Goal: Task Accomplishment & Management: Use online tool/utility

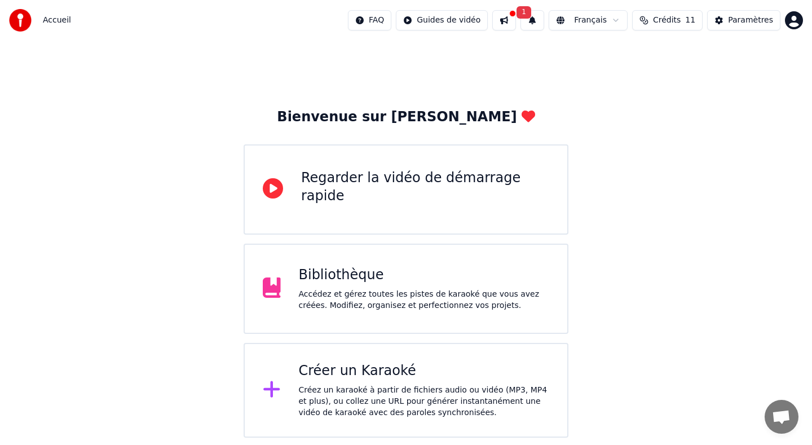
click at [458, 295] on div "Accédez et gérez toutes les pistes de karaoké que vous avez créées. Modifiez, o…" at bounding box center [424, 300] width 251 height 23
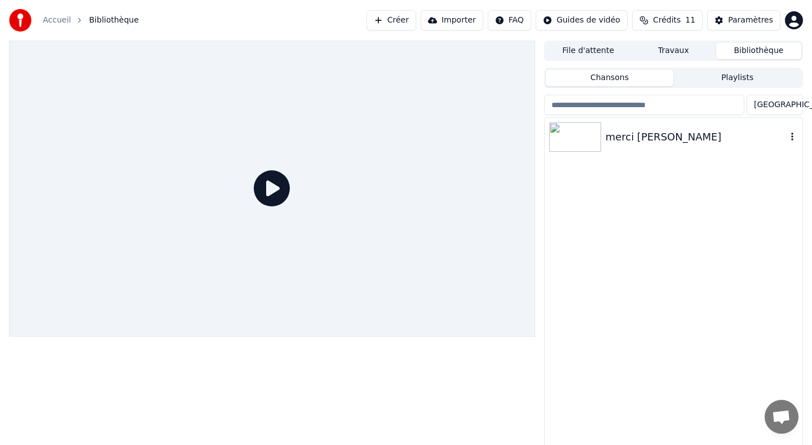
click at [581, 134] on img at bounding box center [575, 136] width 52 height 29
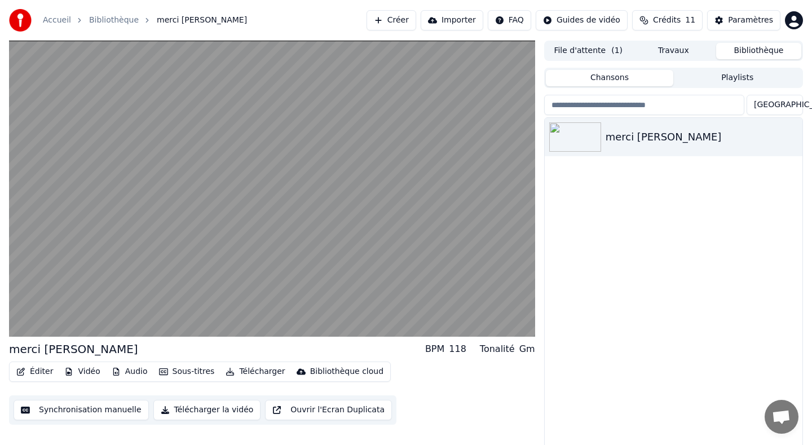
click at [39, 372] on button "Éditer" at bounding box center [35, 372] width 46 height 16
click at [479, 396] on div "Éditer Vidéo Audio Sous-titres Télécharger Bibliothèque cloud Synchronisation m…" at bounding box center [272, 392] width 526 height 63
click at [419, 395] on div "Éditer Vidéo Audio Sous-titres Télécharger Bibliothèque cloud Synchronisation m…" at bounding box center [272, 392] width 526 height 63
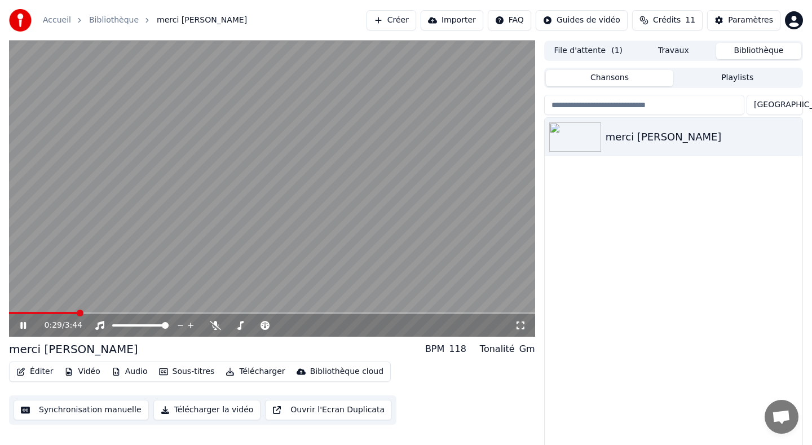
click at [26, 322] on icon at bounding box center [31, 325] width 26 height 9
click at [741, 20] on div "Paramètres" at bounding box center [750, 20] width 45 height 11
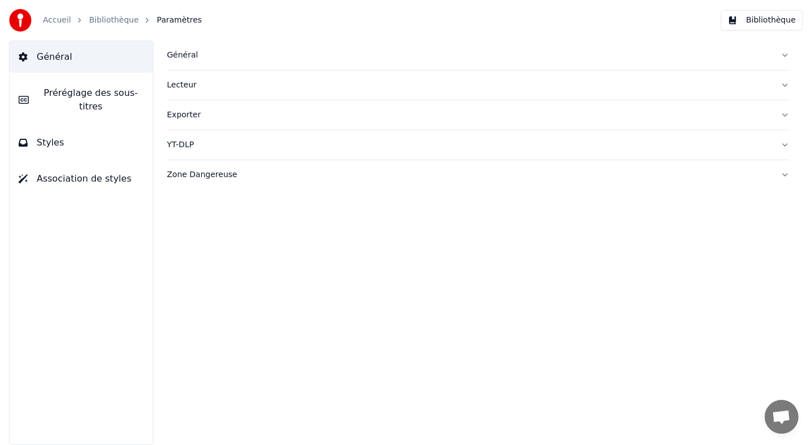
click at [48, 144] on span "Styles" at bounding box center [51, 143] width 28 height 14
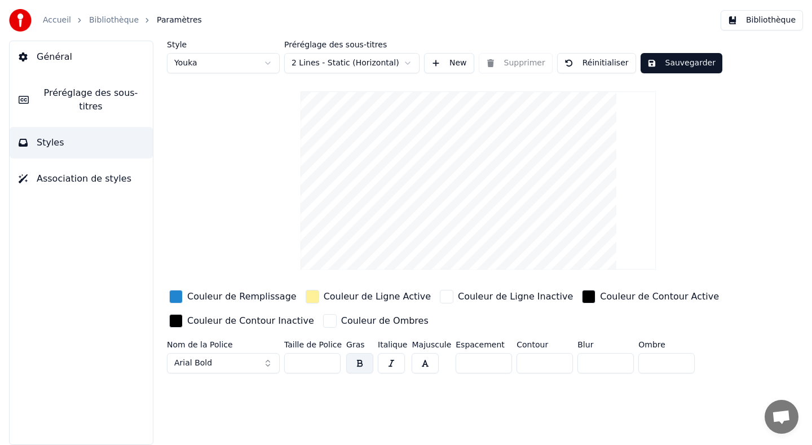
click at [126, 6] on div "Accueil Bibliothèque Paramètres Bibliothèque" at bounding box center [406, 20] width 812 height 41
click at [121, 16] on link "Bibliothèque" at bounding box center [114, 20] width 50 height 11
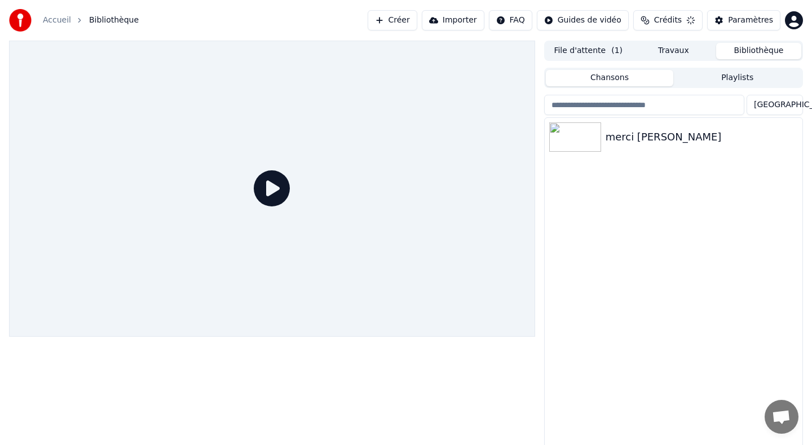
click at [121, 16] on span "Bibliothèque" at bounding box center [114, 20] width 50 height 11
click at [638, 137] on div "merci [PERSON_NAME]" at bounding box center [696, 137] width 181 height 16
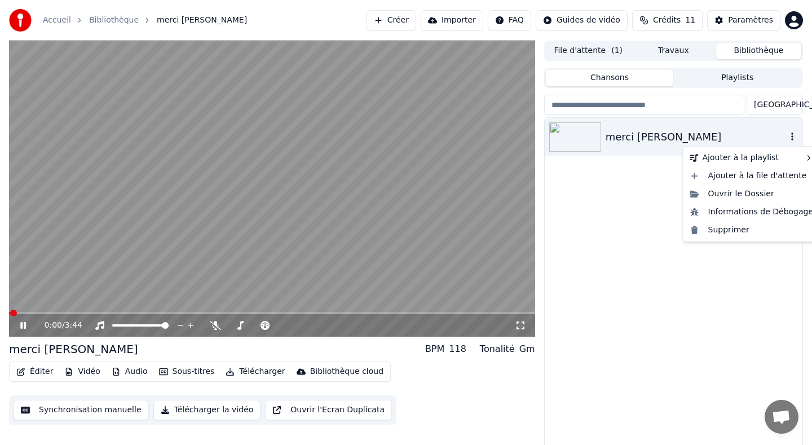
click at [794, 134] on icon "button" at bounding box center [791, 136] width 11 height 9
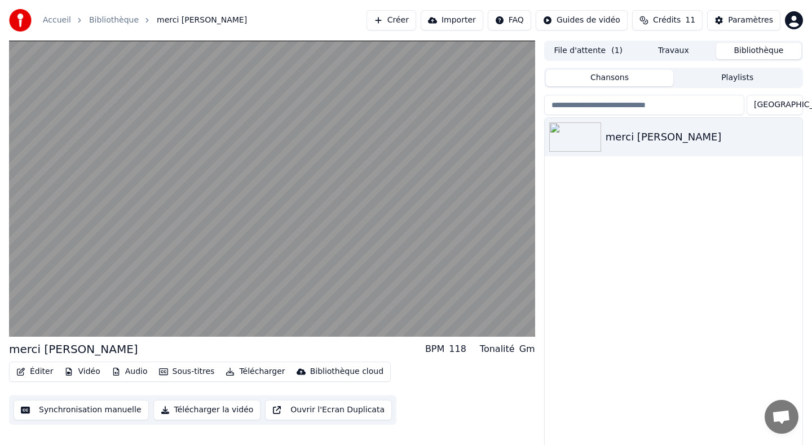
click at [457, 399] on div "Éditer Vidéo Audio Sous-titres Télécharger Bibliothèque cloud Synchronisation m…" at bounding box center [272, 392] width 526 height 63
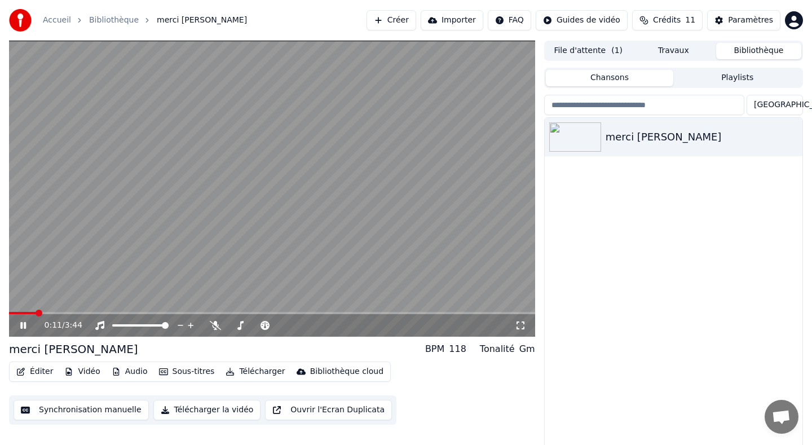
click at [671, 16] on span "Crédits" at bounding box center [667, 20] width 28 height 11
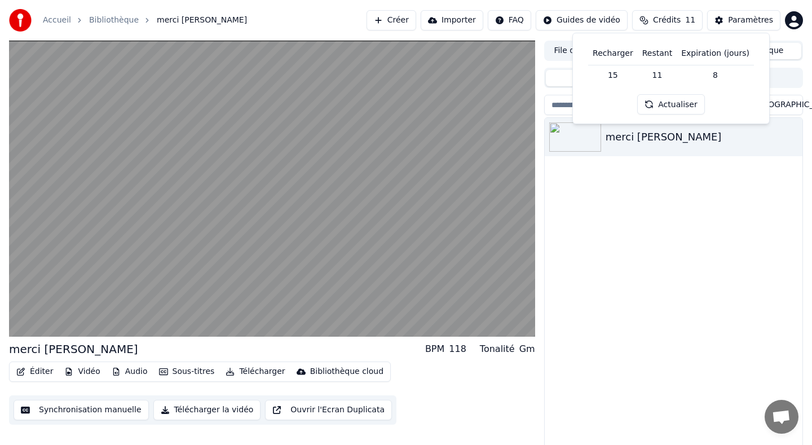
click at [660, 105] on button "Actualiser" at bounding box center [670, 104] width 67 height 20
click at [613, 76] on td "15" at bounding box center [613, 75] width 50 height 20
click at [622, 77] on td "15" at bounding box center [613, 75] width 50 height 20
click at [661, 50] on th "Restant" at bounding box center [657, 53] width 39 height 23
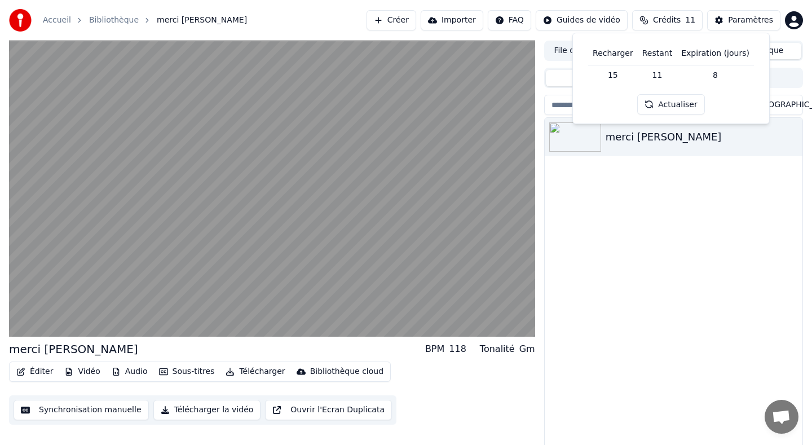
click at [705, 63] on th "Expiration (jours)" at bounding box center [715, 53] width 77 height 23
click at [617, 299] on div "merci [PERSON_NAME]" at bounding box center [674, 284] width 258 height 333
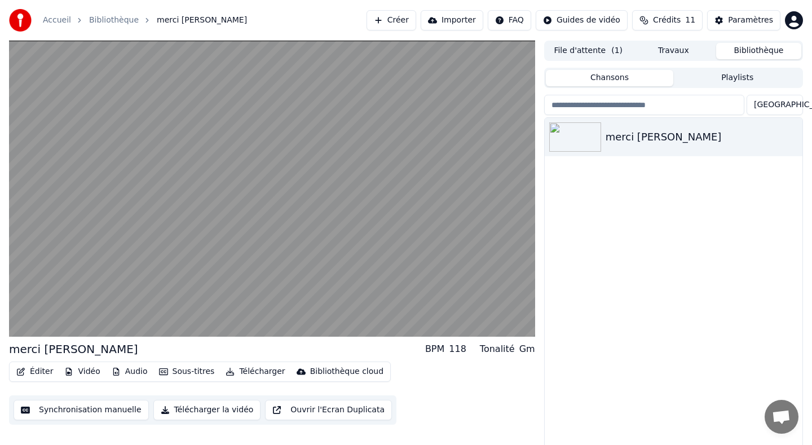
click at [41, 368] on button "Éditer" at bounding box center [35, 372] width 46 height 16
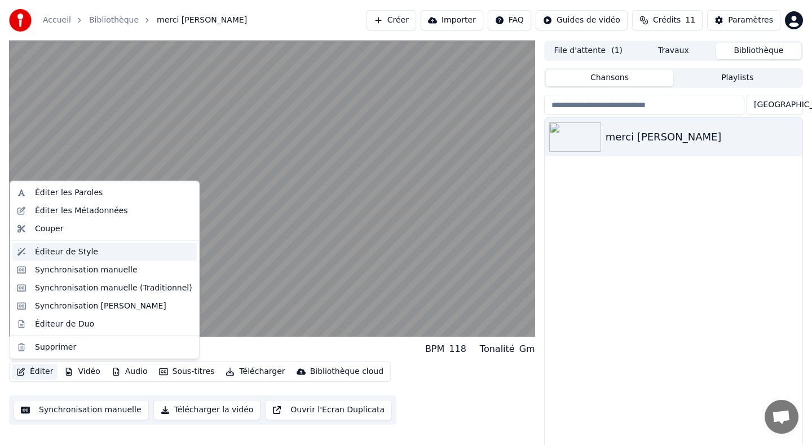
click at [91, 253] on div "Éditeur de Style" at bounding box center [66, 251] width 63 height 11
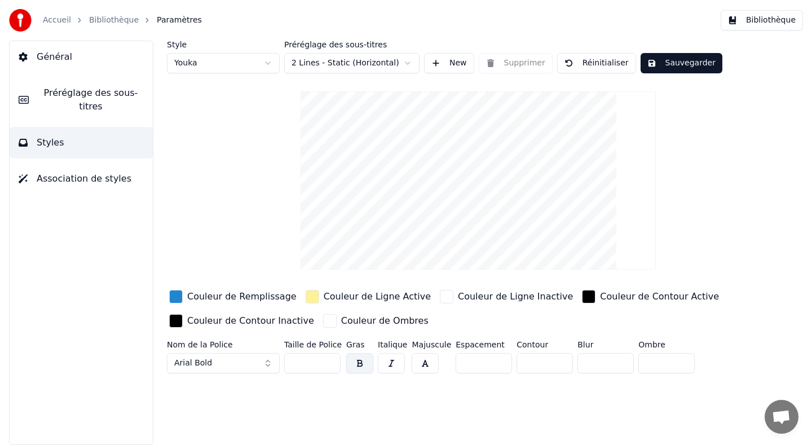
click at [102, 21] on link "Bibliothèque" at bounding box center [114, 20] width 50 height 11
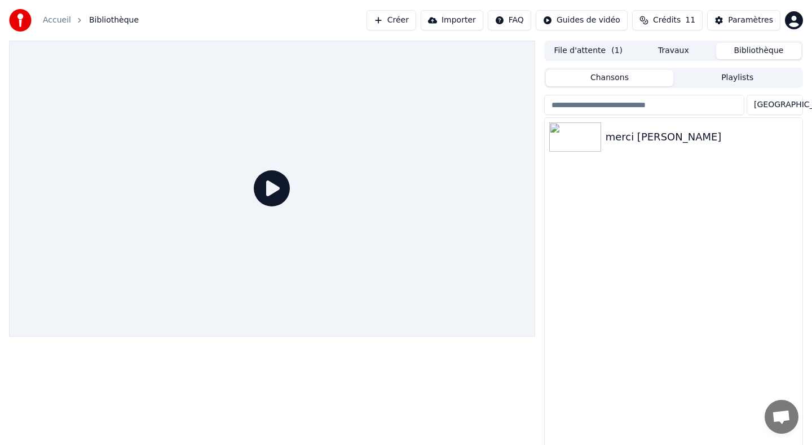
click at [127, 418] on div at bounding box center [272, 246] width 526 height 410
click at [271, 179] on icon at bounding box center [272, 188] width 36 height 36
click at [585, 162] on div "merci [PERSON_NAME]" at bounding box center [674, 284] width 258 height 333
click at [574, 146] on img at bounding box center [575, 136] width 52 height 29
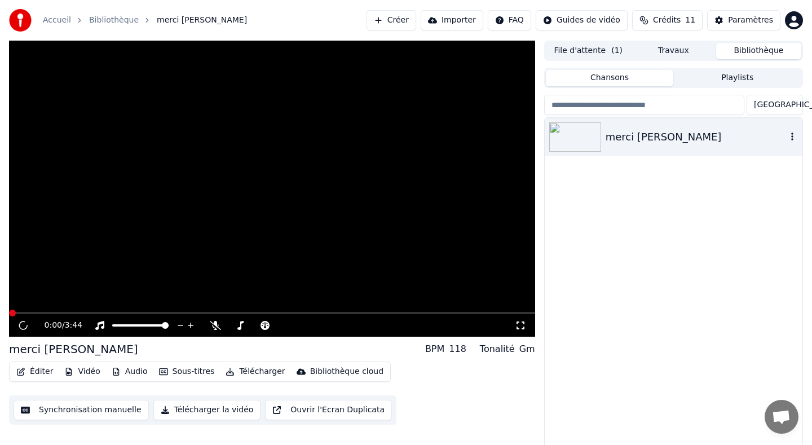
click at [574, 146] on img at bounding box center [575, 136] width 52 height 29
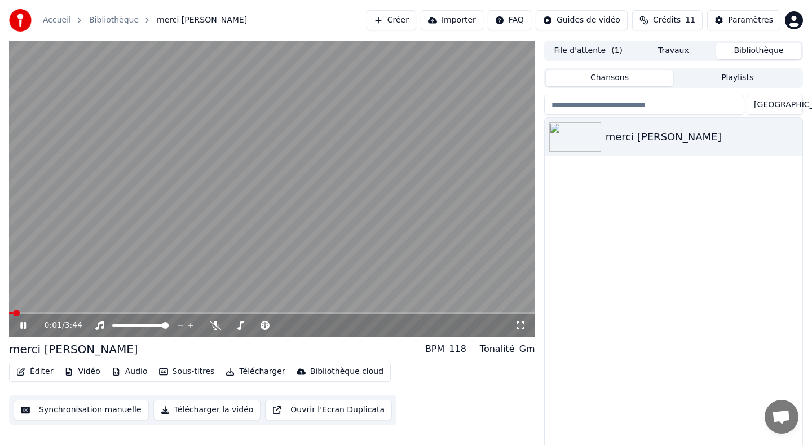
click at [523, 323] on icon at bounding box center [520, 325] width 11 height 9
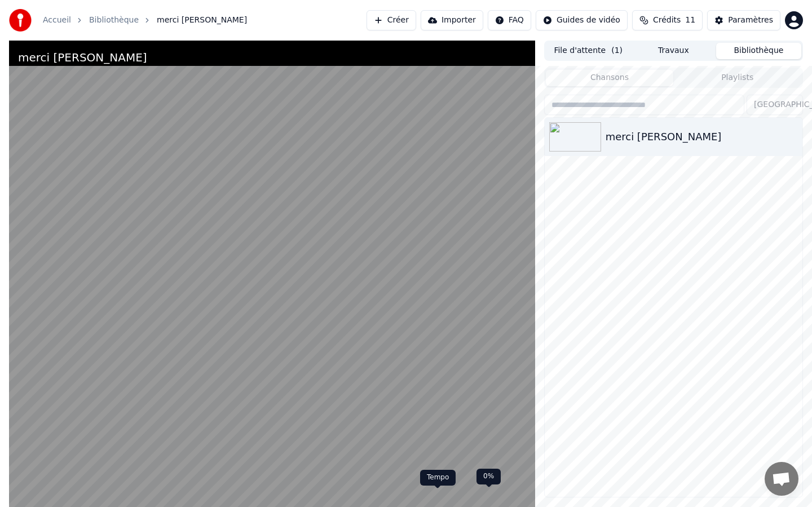
click at [437, 398] on video at bounding box center [272, 294] width 526 height 507
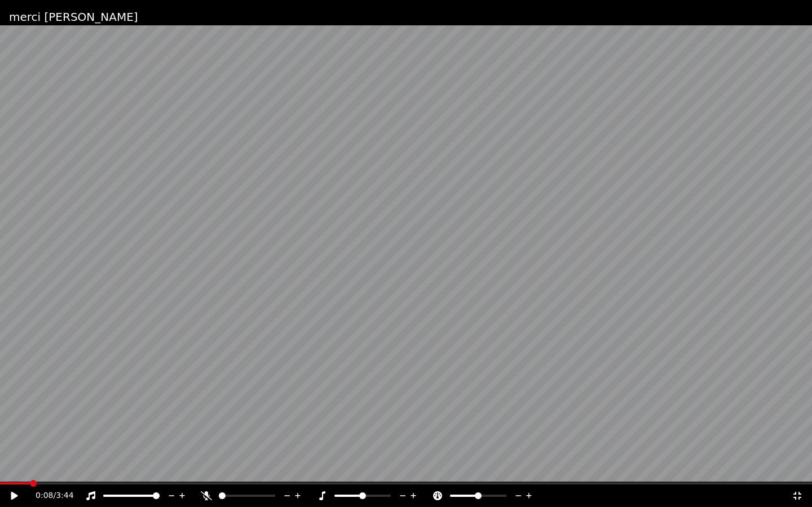
click at [799, 444] on icon at bounding box center [797, 496] width 8 height 8
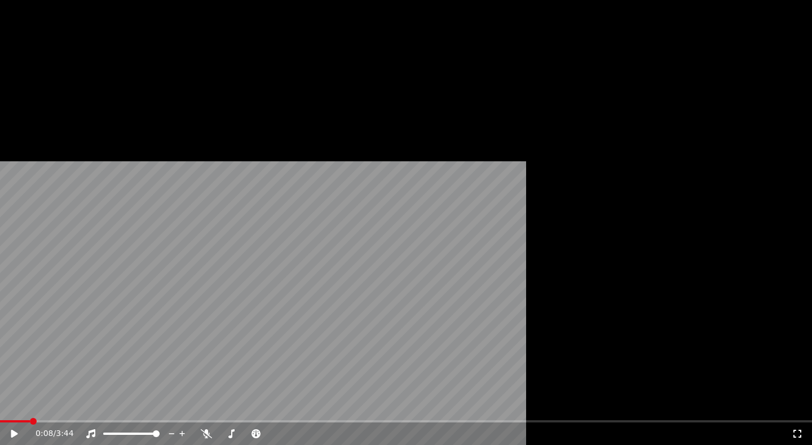
click at [86, 83] on button "Vidéo" at bounding box center [82, 76] width 45 height 16
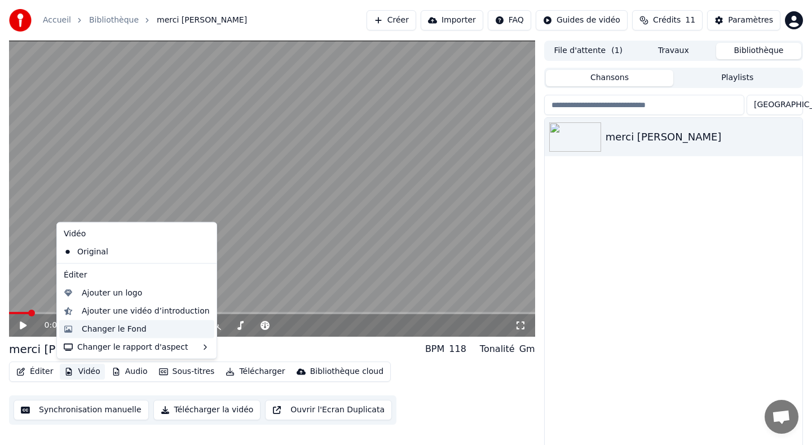
click at [126, 328] on div "Changer le Fond" at bounding box center [114, 328] width 65 height 11
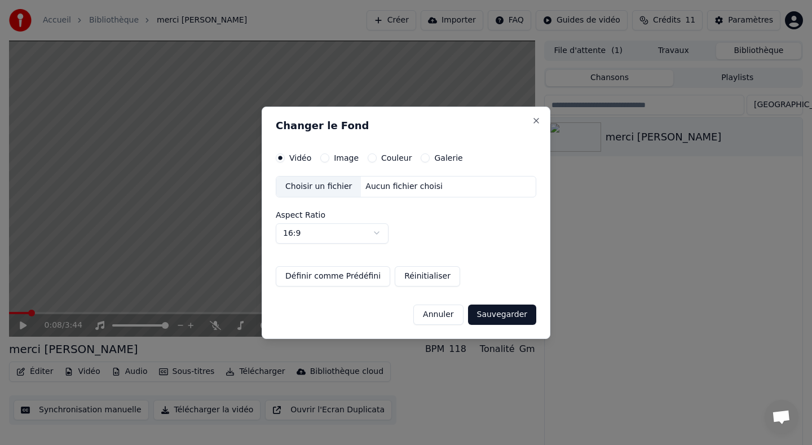
click at [330, 188] on div "Choisir un fichier" at bounding box center [318, 186] width 85 height 20
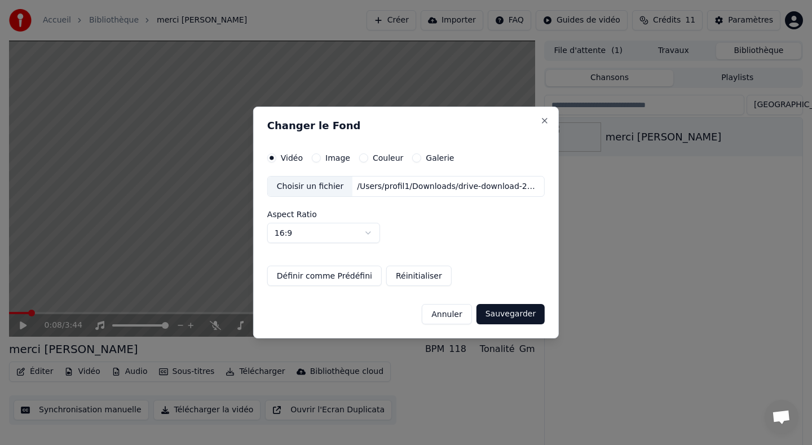
click at [510, 314] on button "Sauvegarder" at bounding box center [510, 314] width 68 height 20
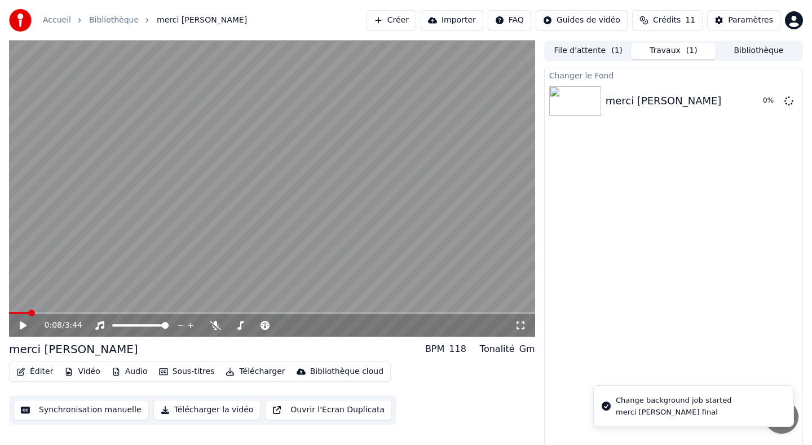
click at [701, 411] on div "merci [PERSON_NAME] final" at bounding box center [674, 412] width 116 height 10
click at [786, 410] on span "Ouvrir le chat" at bounding box center [781, 418] width 19 height 16
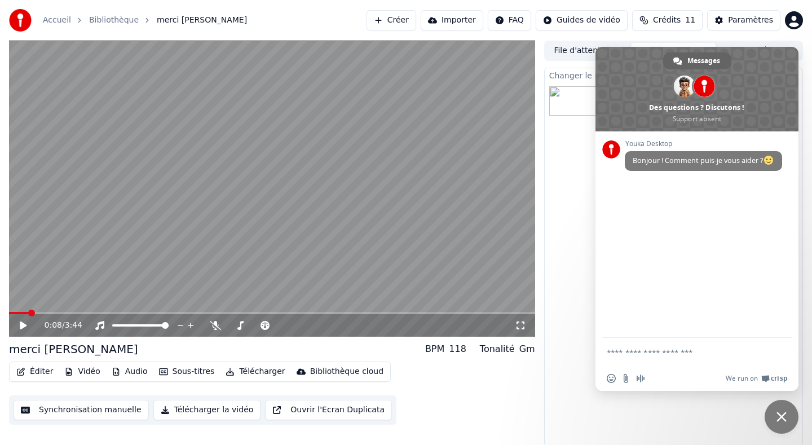
click at [559, 240] on div "Changer le Fond merci [PERSON_NAME] 0 %" at bounding box center [673, 257] width 259 height 378
click at [545, 325] on div "Changer le Fond merci [PERSON_NAME] 0 %" at bounding box center [673, 257] width 259 height 378
click at [780, 420] on span "Fermer le chat" at bounding box center [781, 417] width 10 height 10
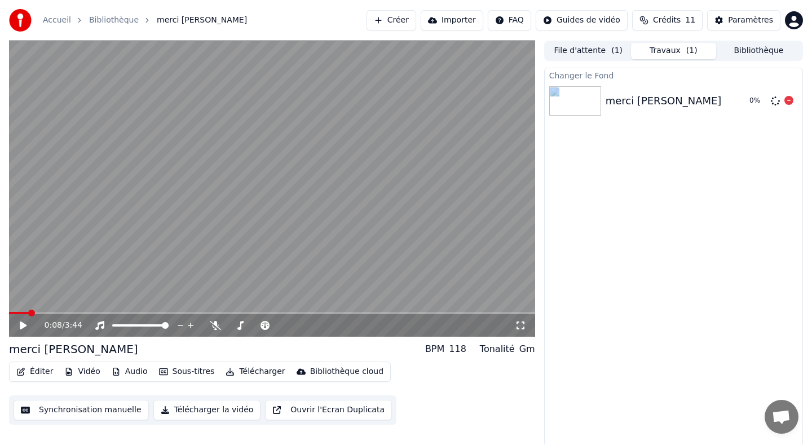
click at [576, 106] on img at bounding box center [575, 100] width 52 height 29
click at [753, 103] on div "0 %" at bounding box center [757, 100] width 17 height 9
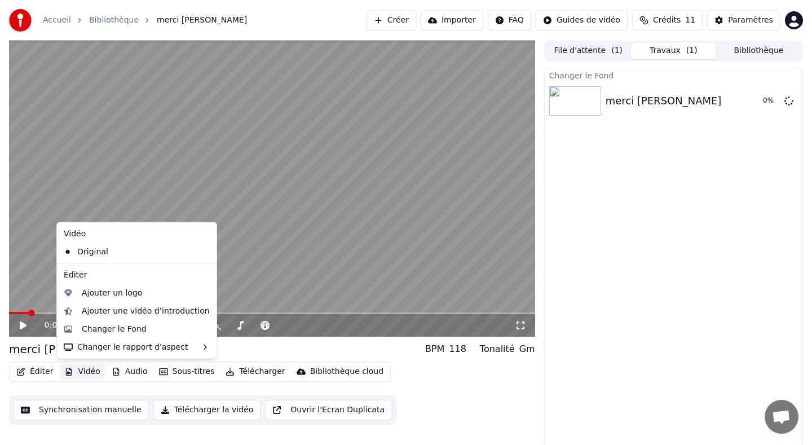
click at [84, 368] on button "Vidéo" at bounding box center [82, 372] width 45 height 16
click at [141, 329] on div "Changer le Fond" at bounding box center [114, 328] width 65 height 11
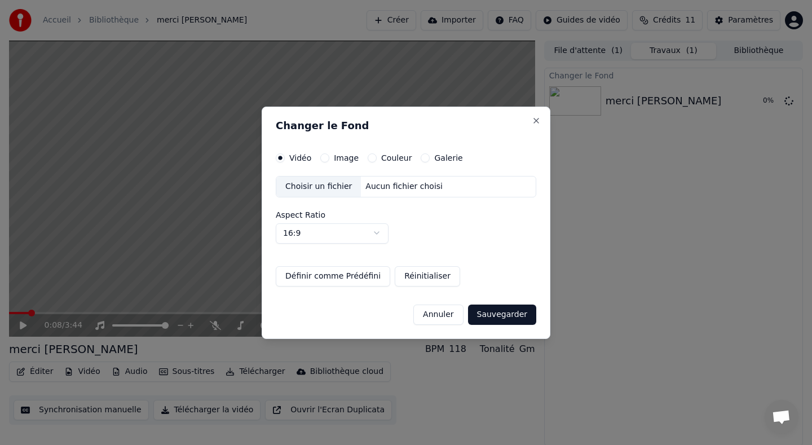
click at [342, 157] on label "Image" at bounding box center [346, 158] width 25 height 8
click at [329, 157] on button "Image" at bounding box center [324, 157] width 9 height 9
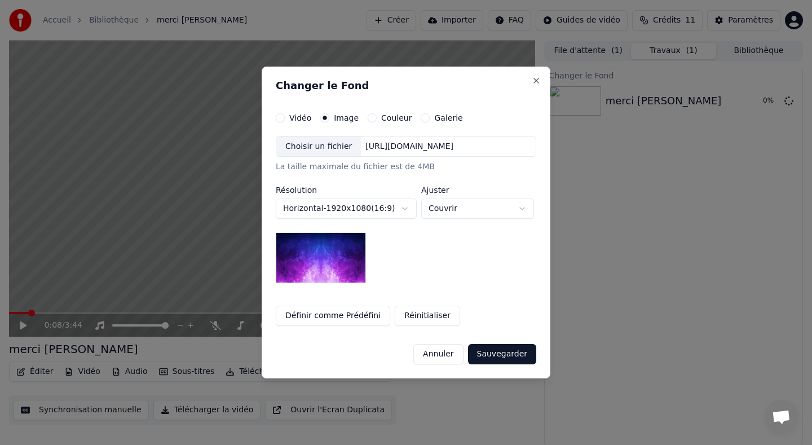
click at [368, 117] on button "Couleur" at bounding box center [372, 117] width 9 height 9
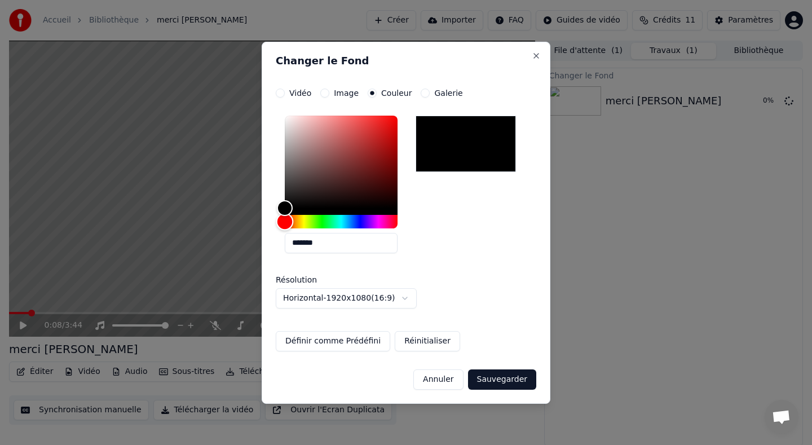
click at [339, 219] on div "Hue" at bounding box center [341, 222] width 113 height 14
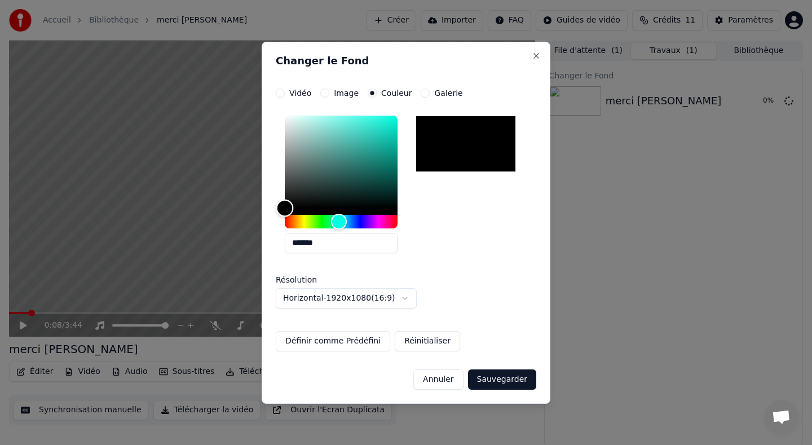
type input "*******"
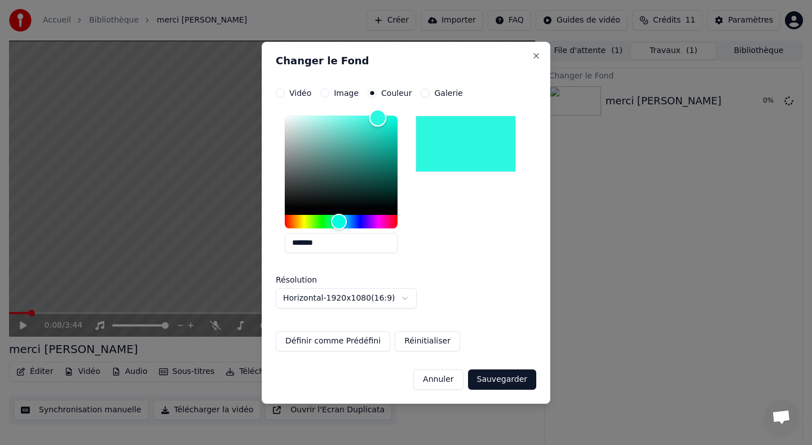
click at [378, 118] on div "Color" at bounding box center [341, 162] width 113 height 92
click at [481, 228] on div "*******" at bounding box center [406, 186] width 260 height 151
click at [324, 92] on button "Image" at bounding box center [324, 93] width 9 height 9
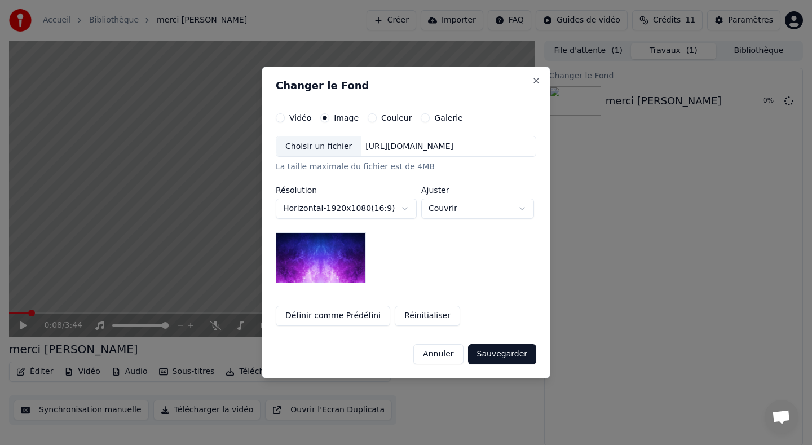
click at [337, 152] on div "Choisir un fichier" at bounding box center [318, 146] width 85 height 20
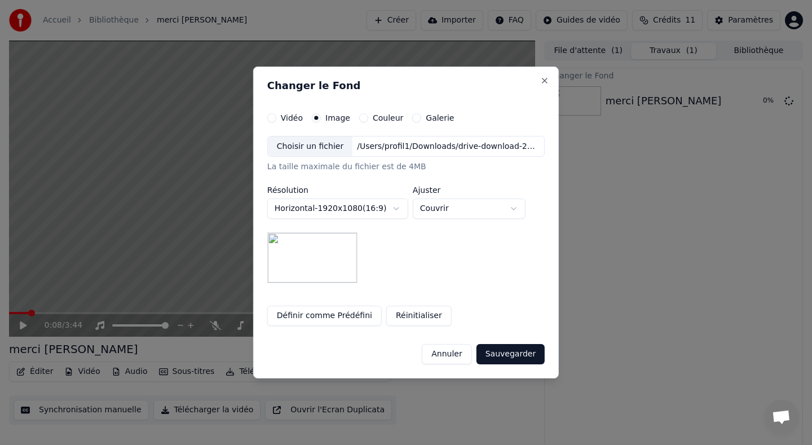
click at [319, 259] on img at bounding box center [312, 257] width 90 height 51
click at [328, 316] on button "Définir comme Prédéfini" at bounding box center [324, 316] width 114 height 20
click at [425, 315] on button "Réinitialiser" at bounding box center [418, 316] width 65 height 20
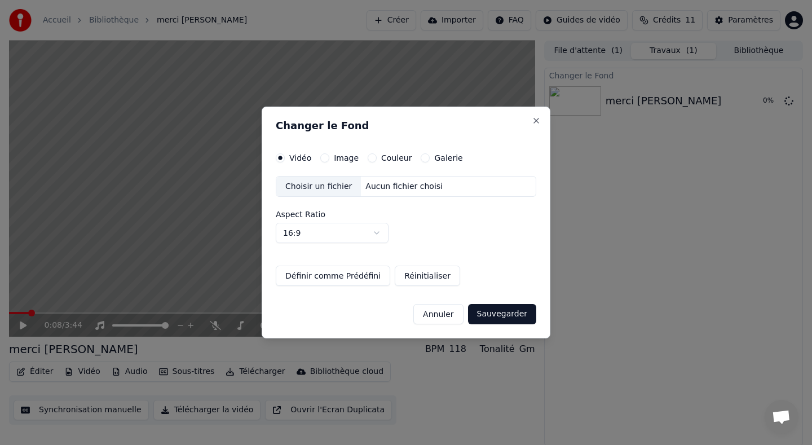
click at [322, 185] on div "Choisir un fichier" at bounding box center [318, 186] width 85 height 20
click at [343, 152] on div "Changer le Fond Vidéo Image Couleur Galerie Choisir un fichier Aucun fichier ch…" at bounding box center [406, 223] width 289 height 232
click at [343, 155] on label "Image" at bounding box center [346, 158] width 25 height 8
click at [329, 155] on button "Image" at bounding box center [324, 157] width 9 height 9
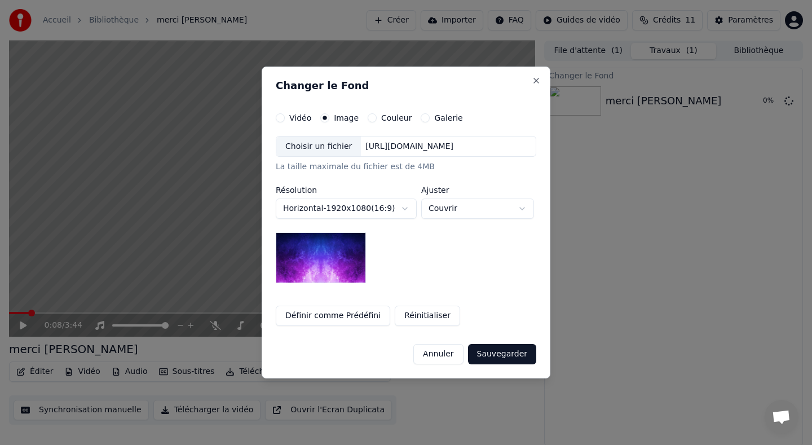
click at [325, 150] on div "Choisir un fichier" at bounding box center [318, 146] width 85 height 20
click at [448, 356] on button "Annuler" at bounding box center [438, 354] width 50 height 20
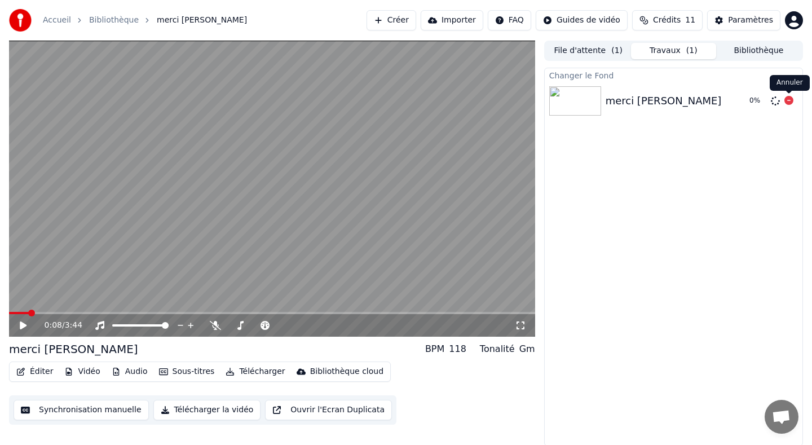
click at [786, 101] on icon at bounding box center [788, 100] width 9 height 9
click at [789, 100] on icon at bounding box center [788, 100] width 9 height 9
click at [613, 334] on div "Changer le Fond merci [PERSON_NAME]" at bounding box center [673, 257] width 259 height 378
click at [86, 375] on button "Vidéo" at bounding box center [82, 372] width 45 height 16
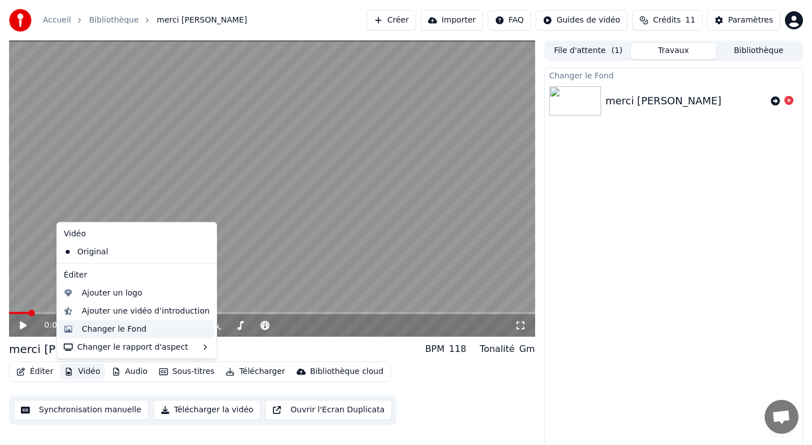
click at [132, 328] on div "Changer le Fond" at bounding box center [114, 328] width 65 height 11
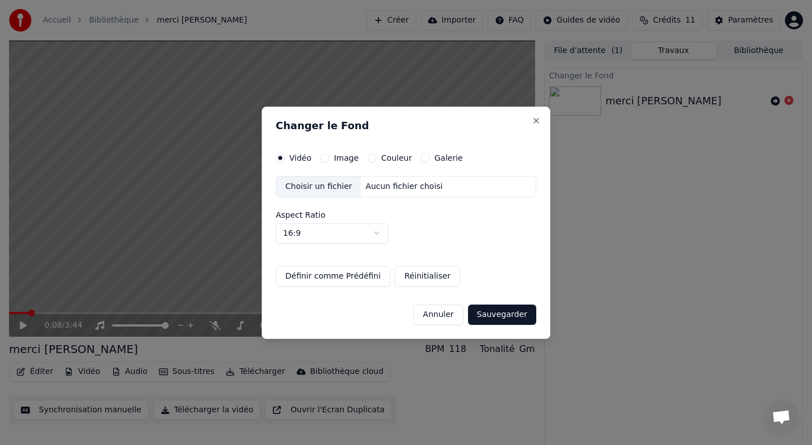
click at [325, 158] on button "Image" at bounding box center [324, 157] width 9 height 9
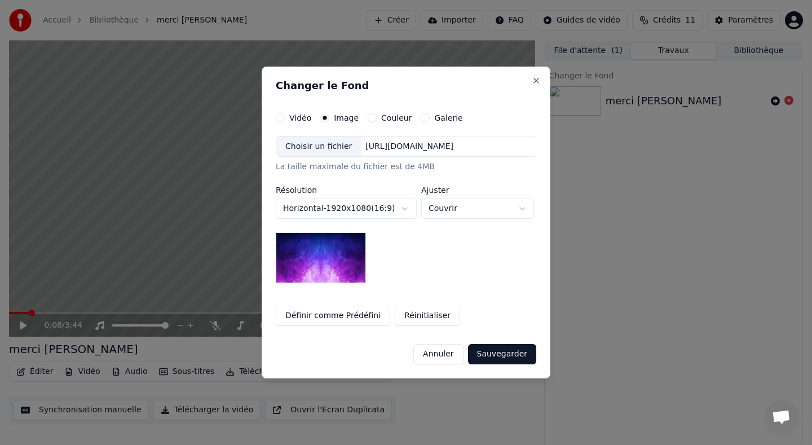
click at [317, 148] on div "Choisir un fichier" at bounding box center [318, 146] width 85 height 20
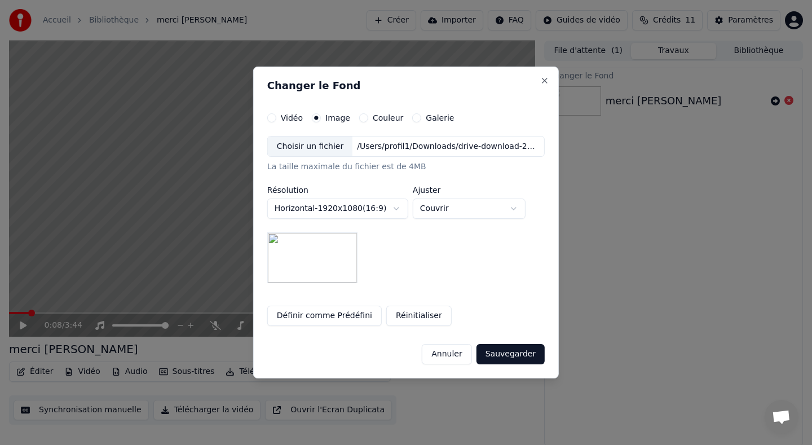
click at [422, 314] on button "Réinitialiser" at bounding box center [418, 316] width 65 height 20
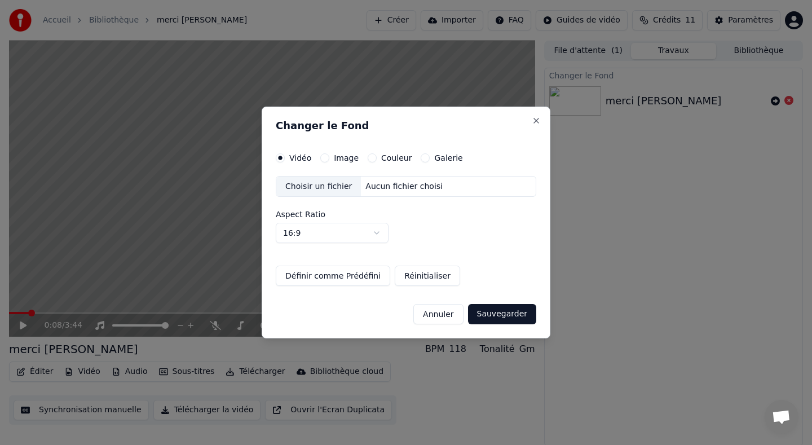
click at [323, 192] on div "Choisir un fichier" at bounding box center [318, 186] width 85 height 20
click at [329, 154] on div "Image" at bounding box center [339, 157] width 38 height 9
click at [321, 158] on button "Image" at bounding box center [324, 157] width 9 height 9
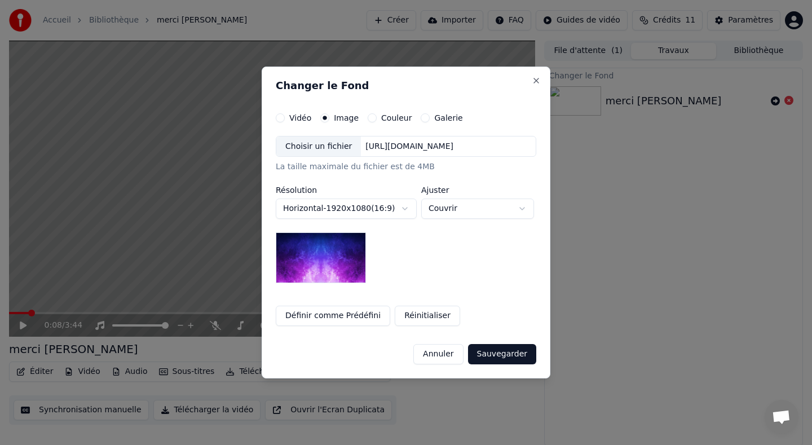
click at [325, 147] on div "Choisir un fichier" at bounding box center [318, 146] width 85 height 20
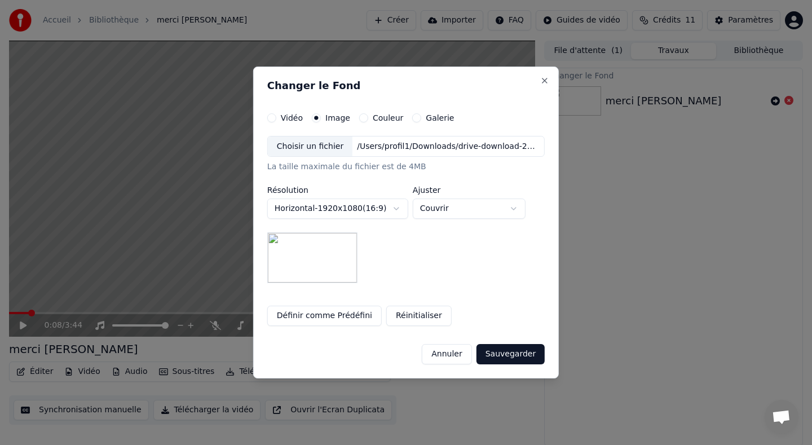
click at [513, 350] on button "Sauvegarder" at bounding box center [510, 354] width 68 height 20
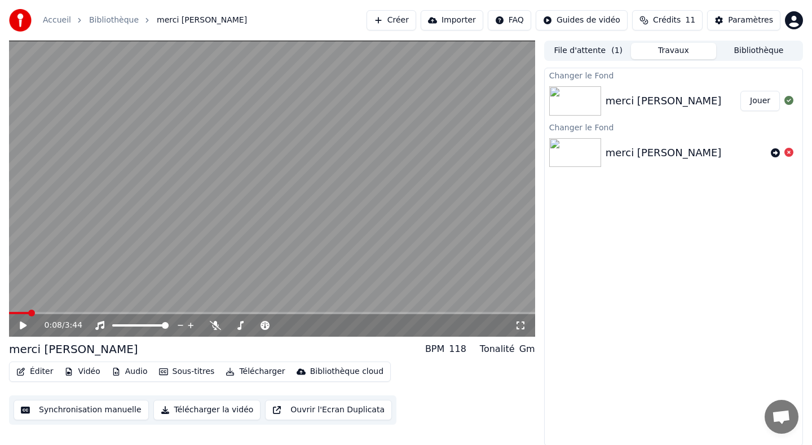
click at [573, 103] on img at bounding box center [575, 100] width 52 height 29
click at [761, 102] on button "Jouer" at bounding box center [759, 101] width 39 height 20
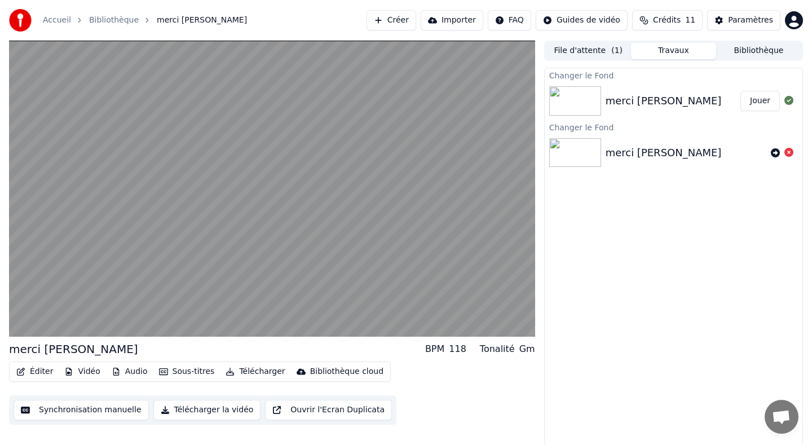
click at [219, 413] on button "Télécharger la vidéo" at bounding box center [207, 410] width 108 height 20
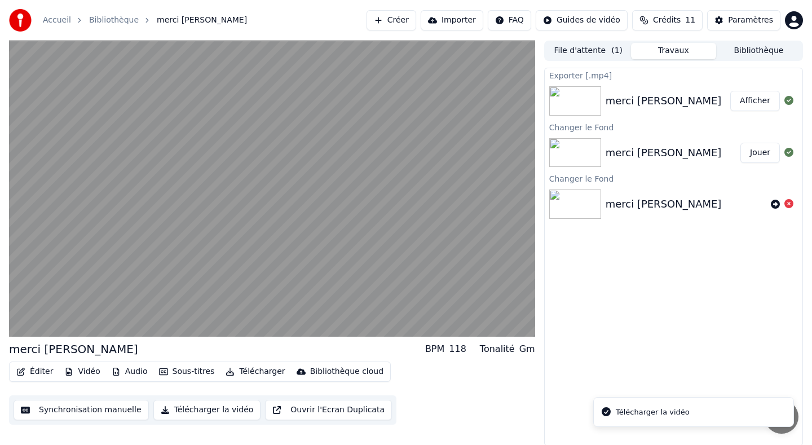
click at [675, 343] on div "Exporter [.mp4] merci [PERSON_NAME] Changer le Fond merci [PERSON_NAME] Changer…" at bounding box center [673, 257] width 259 height 378
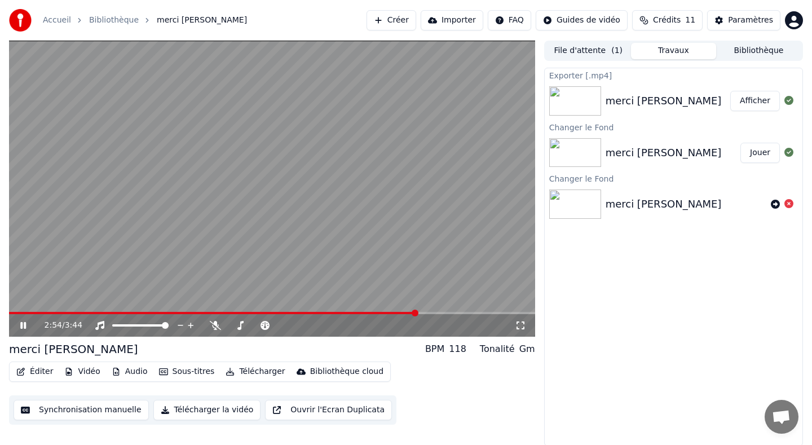
click at [22, 325] on icon at bounding box center [23, 325] width 6 height 7
